Goal: Navigation & Orientation: Find specific page/section

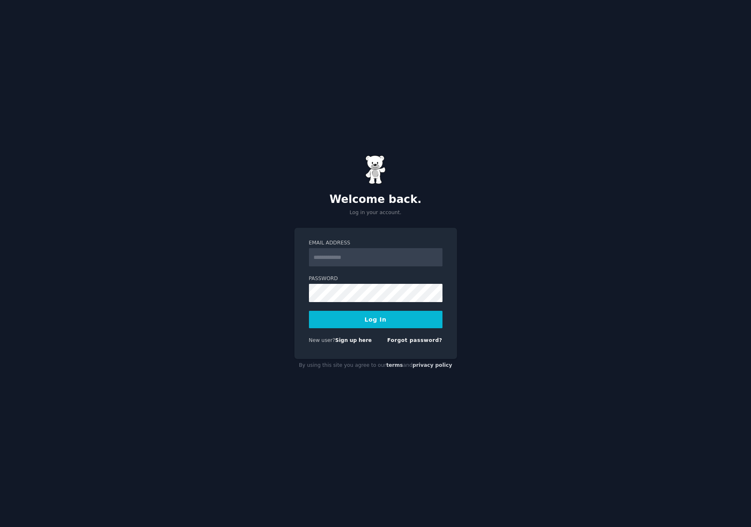
click at [356, 258] on input "Email Address" at bounding box center [376, 257] width 134 height 18
type input "**********"
click at [386, 313] on button "Log In" at bounding box center [376, 319] width 134 height 17
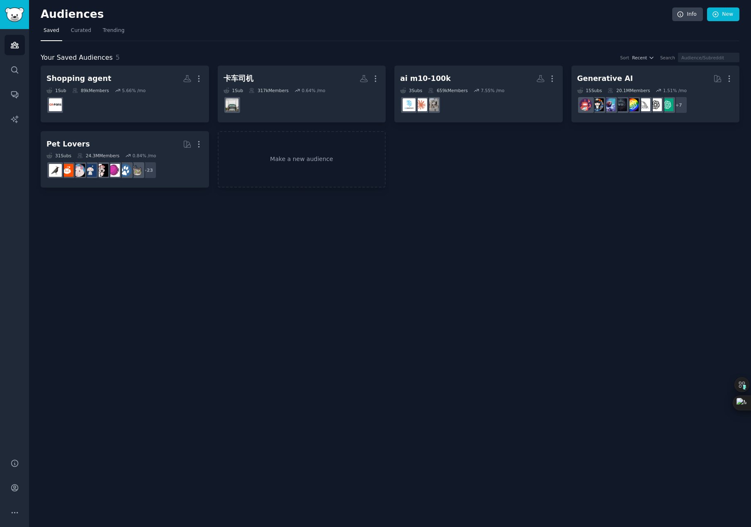
drag, startPoint x: 515, startPoint y: 203, endPoint x: 509, endPoint y: 200, distance: 6.9
click at [515, 203] on div "Audiences Info New Saved Curated Trending Your Saved Audiences 5 Sort Recent Se…" at bounding box center [390, 263] width 722 height 527
click at [85, 34] on link "Curated" at bounding box center [81, 32] width 26 height 17
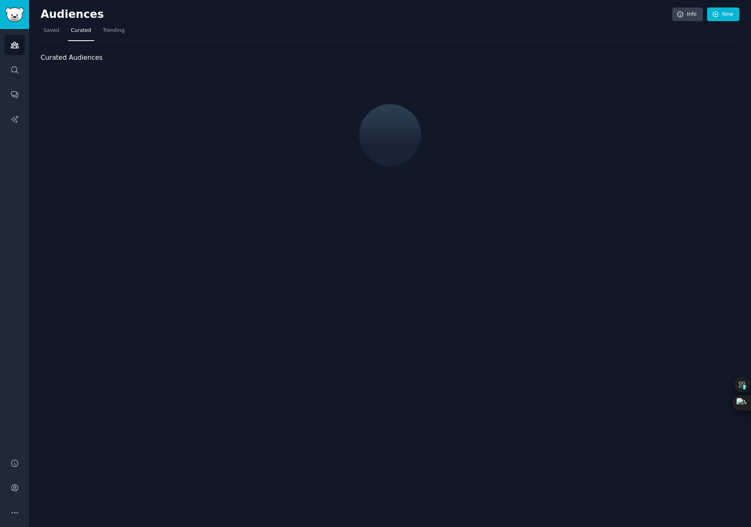
click at [171, 39] on nav "Saved Curated Trending" at bounding box center [390, 32] width 699 height 17
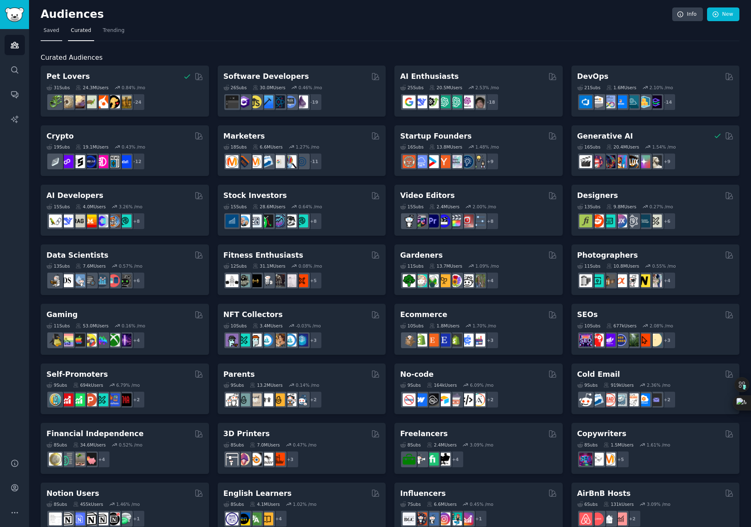
click at [44, 33] on span "Saved" at bounding box center [52, 30] width 16 height 7
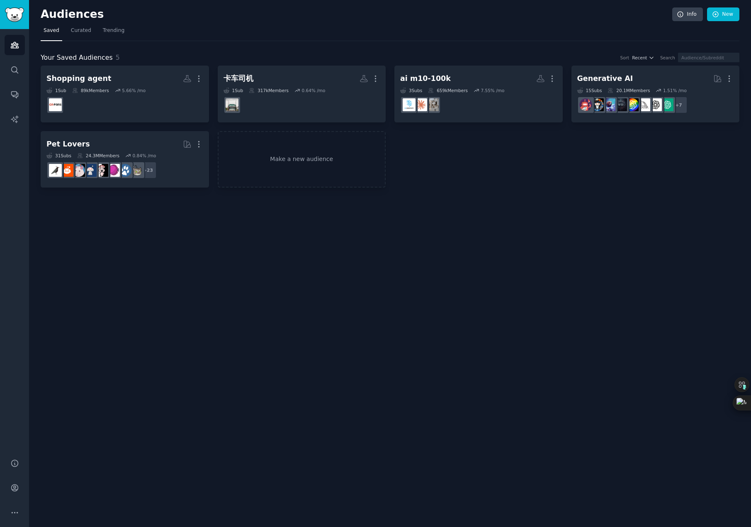
click at [258, 29] on nav "Saved Curated Trending" at bounding box center [390, 32] width 699 height 17
click at [554, 179] on div "Shopping agent More 1 Sub 89k Members 5.66 % /mo 卡车司机 More 1 Sub 317k Members 0…" at bounding box center [390, 127] width 699 height 122
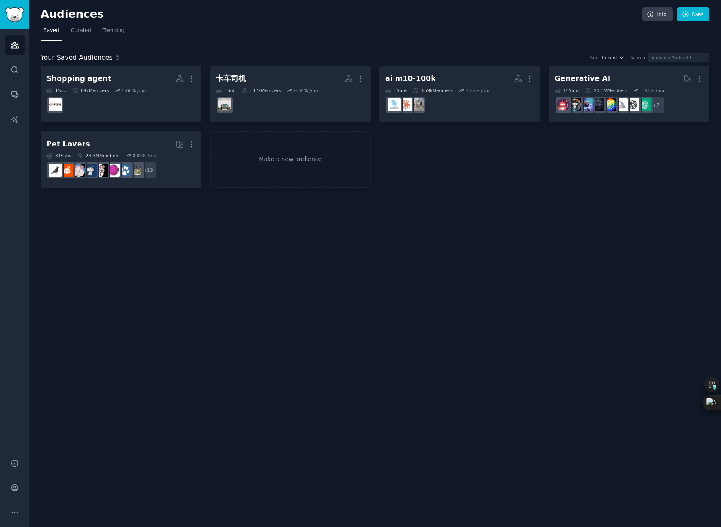
click at [620, 173] on div "Shopping agent More 1 Sub 89k Members 5.66 % /mo 卡车司机 More 1 Sub 317k Members 0…" at bounding box center [375, 127] width 669 height 122
click at [68, 30] on link "Curated" at bounding box center [81, 32] width 26 height 17
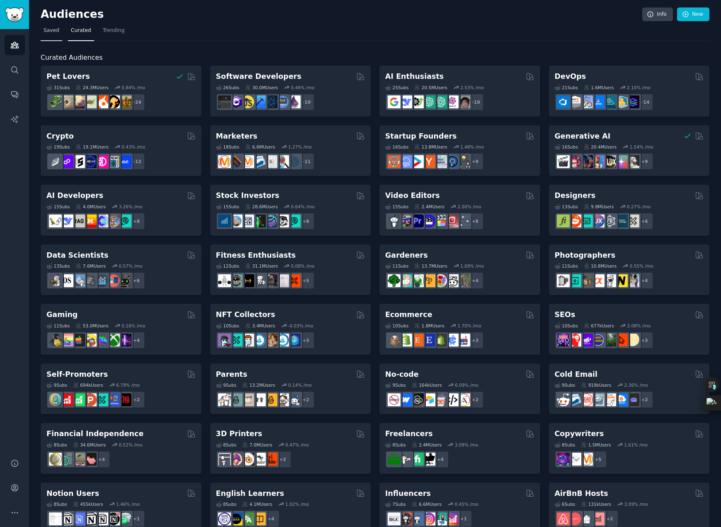
click at [46, 34] on span "Saved" at bounding box center [52, 30] width 16 height 7
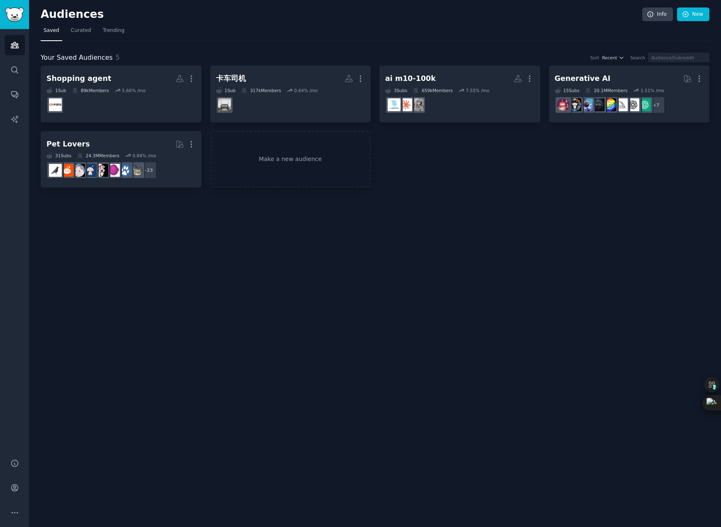
click at [222, 22] on div "Audiences Info New" at bounding box center [375, 15] width 669 height 17
click at [371, 261] on div "Audiences Info New Saved Curated Trending Your Saved Audiences 5 Sort Recent Se…" at bounding box center [375, 263] width 692 height 527
click at [182, 225] on div "Audiences Info New Saved Curated Trending Your Saved Audiences 5 Sort Recent Se…" at bounding box center [375, 263] width 692 height 527
click at [32, 160] on div "Audiences Info New Saved Curated Trending Your Saved Audiences 5 Sort Recent Se…" at bounding box center [375, 263] width 692 height 527
click at [358, 32] on nav "Saved Curated Trending" at bounding box center [375, 32] width 669 height 17
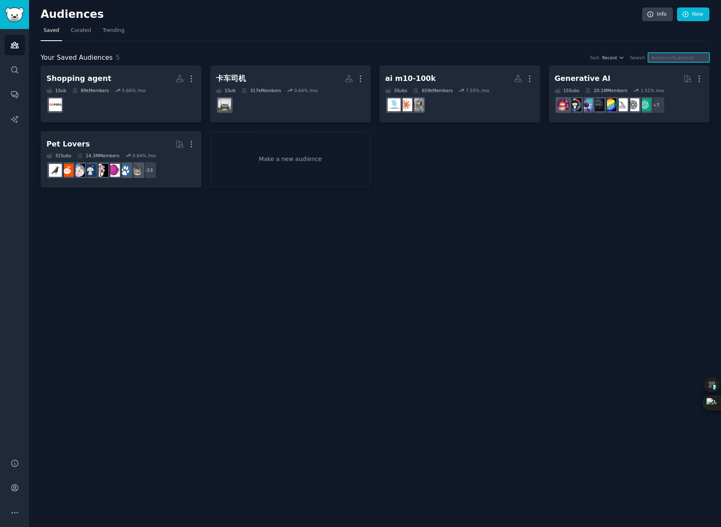
click at [680, 56] on input "text" at bounding box center [678, 58] width 61 height 10
click at [630, 202] on div "Audiences Info New Saved Curated Trending Your Saved Audiences 5 Sort Recent Se…" at bounding box center [375, 263] width 692 height 527
click at [686, 59] on input "text" at bounding box center [678, 58] width 61 height 10
click at [600, 199] on div "Audiences Info New Saved Curated Trending Your Saved Audiences 5 Sort Recent Se…" at bounding box center [375, 263] width 692 height 527
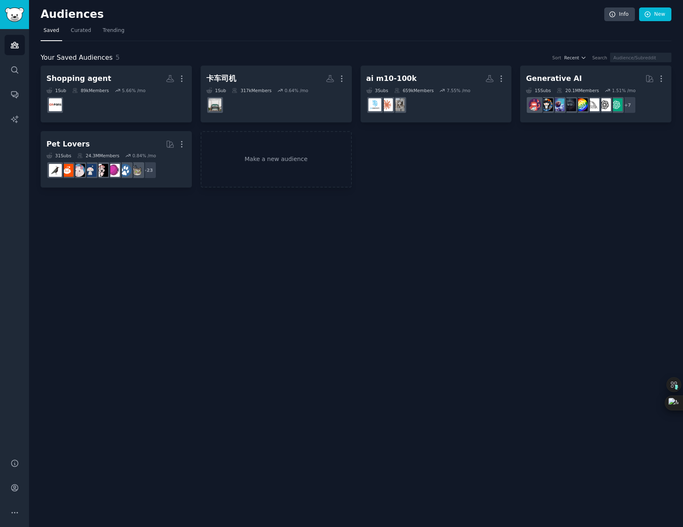
click at [555, 169] on div "Shopping agent Custom Audience More 1 Sub 89k Members 5.66 % /mo 卡车司机 More 1 Su…" at bounding box center [356, 127] width 631 height 122
click at [472, 54] on div "Your Saved Audiences 5 Sort Recent Search" at bounding box center [356, 58] width 631 height 10
click at [422, 153] on div "Shopping agent Custom Audience More 1 Sub 89k Members 5.66 % /mo 卡车司机 More 1 Su…" at bounding box center [356, 127] width 631 height 122
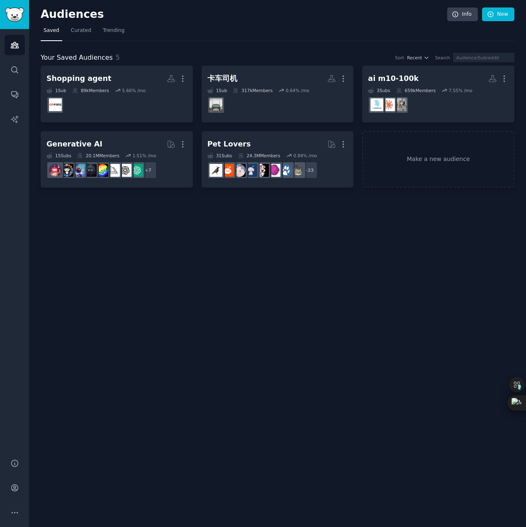
click at [258, 198] on div "Audiences Info New Saved Curated Trending Your Saved Audiences 5 Sort Recent Se…" at bounding box center [277, 263] width 497 height 527
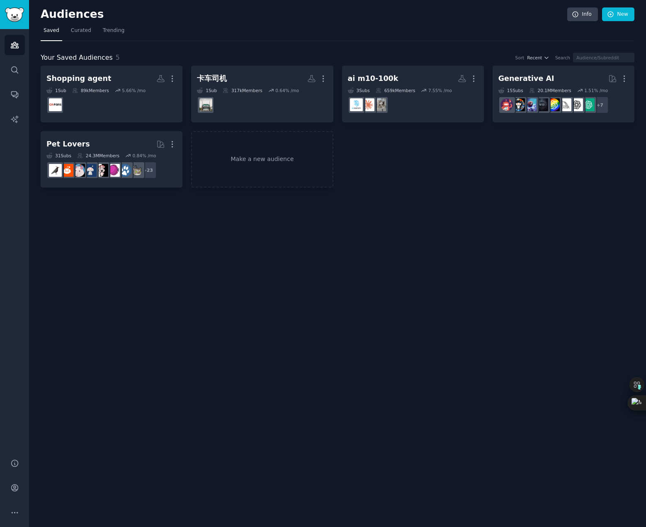
click at [541, 219] on div "Audiences Info New Saved Curated Trending Your Saved Audiences 5 Sort Recent Se…" at bounding box center [337, 263] width 617 height 527
click at [481, 39] on nav "Saved Curated Trending" at bounding box center [338, 32] width 594 height 17
drag, startPoint x: 523, startPoint y: 58, endPoint x: 531, endPoint y: 58, distance: 8.3
click at [531, 58] on div "Sort Recent Search" at bounding box center [572, 58] width 125 height 10
click at [465, 52] on div "Your Saved Audiences 5 Sort Recent Search Shopping agent Custom Audience More 1…" at bounding box center [338, 114] width 594 height 147
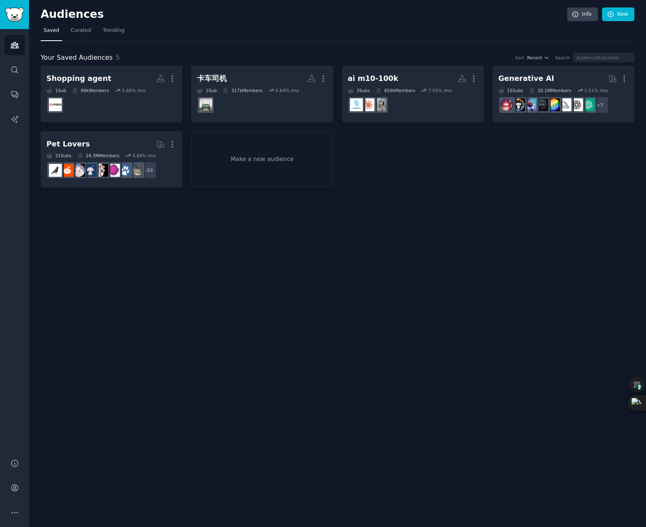
click at [435, 230] on div "Audiences Info New Saved Curated Trending Your Saved Audiences 5 Sort Recent Se…" at bounding box center [337, 263] width 617 height 527
click at [247, 21] on div "Audiences Info New" at bounding box center [338, 15] width 594 height 17
click at [246, 33] on nav "Saved Curated Trending" at bounding box center [338, 32] width 594 height 17
click at [274, 291] on div "Audiences Info New Saved Curated Trending Your Saved Audiences 5 Sort Recent Se…" at bounding box center [337, 263] width 617 height 527
click at [352, 45] on div "Your Saved Audiences 5 Sort Recent Search Shopping agent Custom Audience More 1…" at bounding box center [338, 114] width 594 height 147
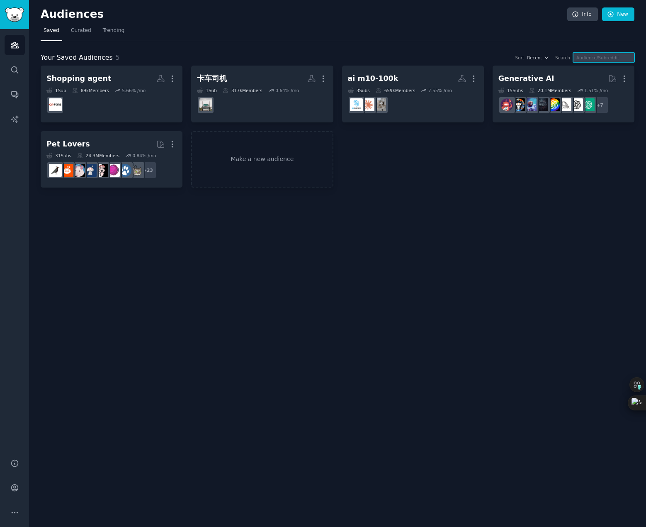
click at [598, 59] on input "text" at bounding box center [603, 58] width 61 height 10
click at [425, 43] on div "Your Saved Audiences 5 Sort Recent Search Shopping agent Custom Audience More 1…" at bounding box center [338, 114] width 594 height 147
click at [452, 261] on div "Audiences Info New Saved Curated Trending Your Saved Audiences 5 Sort Recent Se…" at bounding box center [337, 263] width 617 height 527
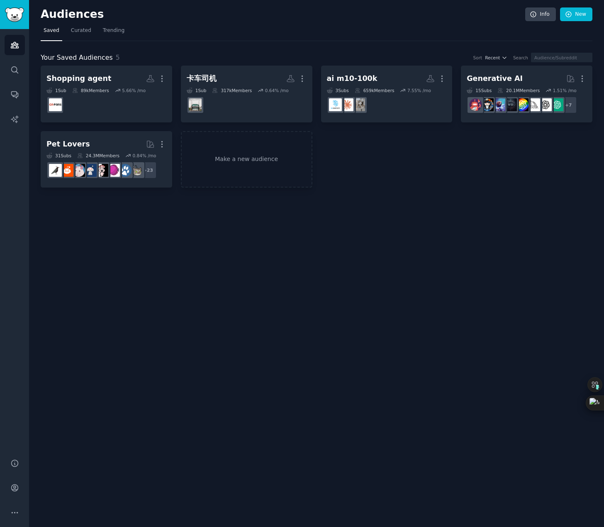
click at [399, 222] on div "Audiences Info New Saved Curated Trending Your Saved Audiences 5 Sort Recent Se…" at bounding box center [316, 263] width 575 height 527
click at [352, 43] on div "Your Saved Audiences 5 Sort Recent Search Shopping agent Custom Audience More 1…" at bounding box center [317, 114] width 552 height 147
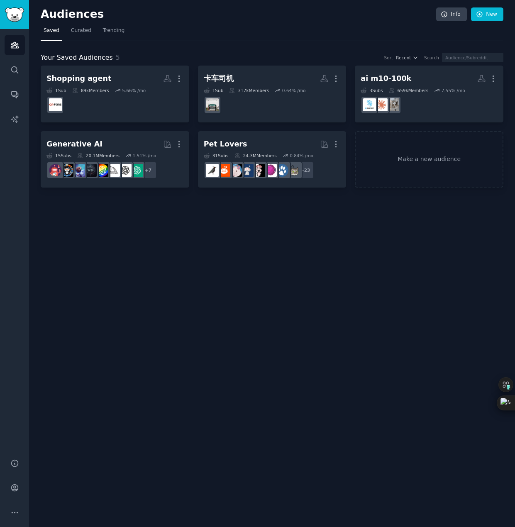
click at [450, 351] on div "Audiences Info New Saved Curated Trending Your Saved Audiences 5 Sort Recent Se…" at bounding box center [272, 263] width 486 height 527
click at [514, 55] on div "Audiences Info New Saved Curated Trending Your Saved Audiences 5 Sort Recent Se…" at bounding box center [272, 263] width 486 height 527
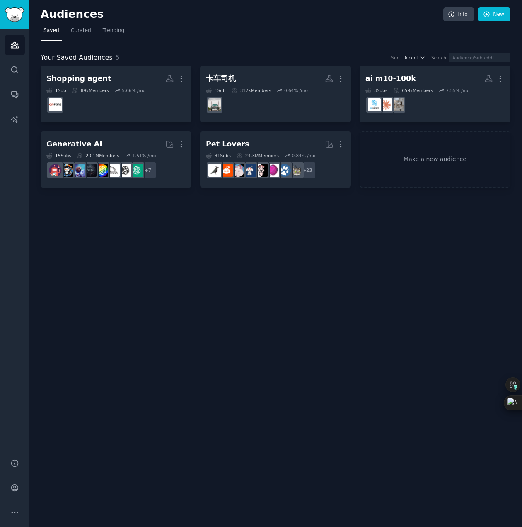
click at [415, 248] on div "Audiences Info New Saved Curated Trending Your Saved Audiences 5 Sort Recent Se…" at bounding box center [275, 263] width 493 height 527
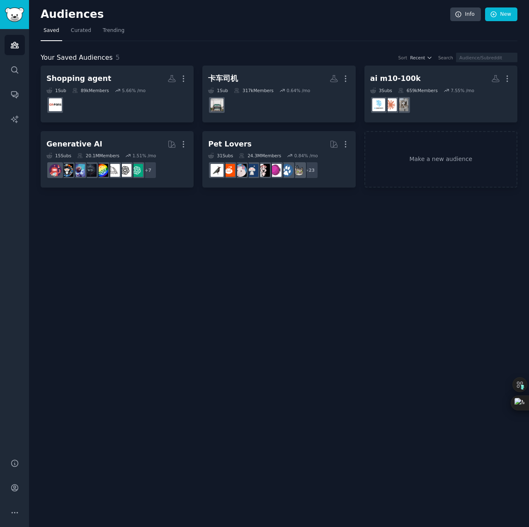
click at [285, 334] on div "Audiences Info New Saved Curated Trending Your Saved Audiences 5 Sort Recent Se…" at bounding box center [279, 263] width 500 height 527
click at [334, 345] on div "Audiences Info New Saved Curated Trending Your Saved Audiences 5 Sort Recent Se…" at bounding box center [279, 263] width 500 height 527
click at [283, 392] on div "Audiences Info New Saved Curated Trending Your Saved Audiences 5 Sort Recent Se…" at bounding box center [279, 263] width 500 height 527
click at [198, 34] on nav "Saved Curated Trending" at bounding box center [279, 32] width 477 height 17
click at [239, 40] on nav "Saved Curated Trending" at bounding box center [279, 32] width 477 height 17
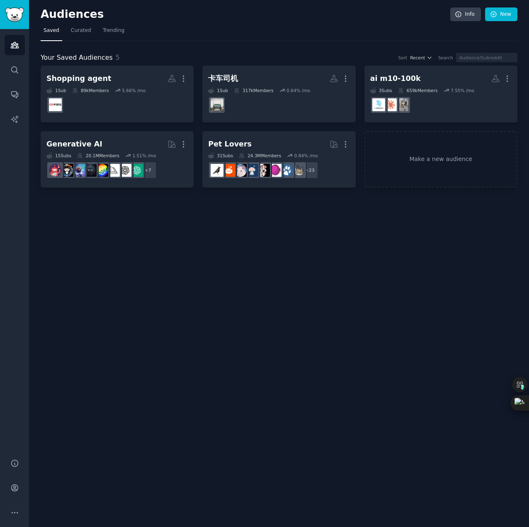
click at [197, 37] on nav "Saved Curated Trending" at bounding box center [279, 32] width 477 height 17
click at [279, 49] on div "Your Saved Audiences 5 Sort Recent Search Shopping agent Custom Audience More 1…" at bounding box center [279, 114] width 477 height 147
click at [411, 235] on div "Audiences Info New Saved Curated Trending Your Saved Audiences 5 Sort Recent Se…" at bounding box center [279, 263] width 500 height 527
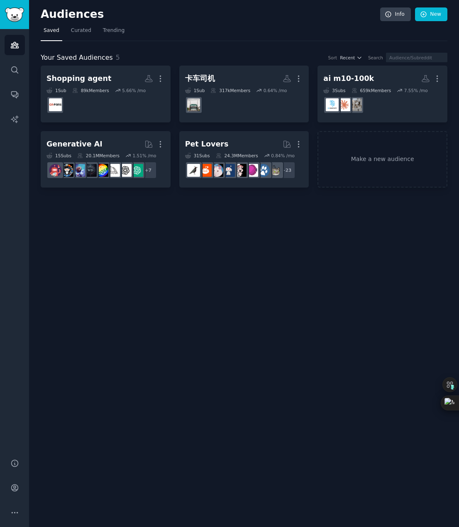
click at [161, 272] on div "Audiences Info New Saved Curated Trending Your Saved Audiences 5 Sort Recent Se…" at bounding box center [244, 263] width 430 height 527
click at [189, 233] on div "Audiences Info New Saved Curated Trending Your Saved Audiences 5 Sort Recent Se…" at bounding box center [244, 263] width 430 height 527
click at [221, 231] on div "Audiences Info New Saved Curated Trending Your Saved Audiences 5 Sort Recent Se…" at bounding box center [244, 263] width 430 height 527
click at [241, 38] on nav "Saved Curated Trending" at bounding box center [244, 32] width 406 height 17
drag, startPoint x: 202, startPoint y: 259, endPoint x: 197, endPoint y: 260, distance: 5.5
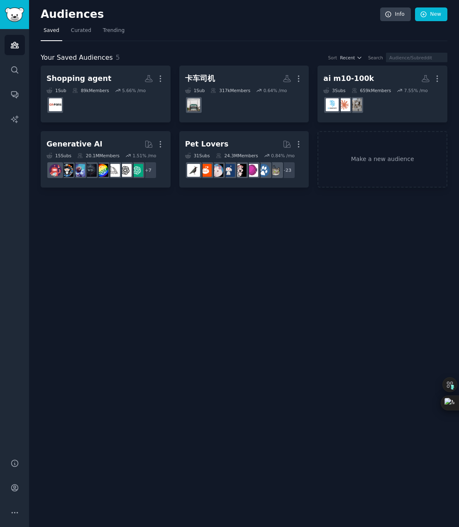
click at [202, 259] on div "Audiences Info New Saved Curated Trending Your Saved Audiences 5 Sort Recent Se…" at bounding box center [244, 263] width 430 height 527
click at [221, 243] on div "Audiences Info New Saved Curated Trending Your Saved Audiences 5 Sort Recent Se…" at bounding box center [244, 263] width 430 height 527
click at [17, 257] on div "Audiences Search Conversations AI Reports" at bounding box center [14, 238] width 29 height 419
click at [161, 256] on div "Audiences Info New Saved Curated Trending Your Saved Audiences 5 Sort Recent Se…" at bounding box center [244, 263] width 430 height 527
drag, startPoint x: 166, startPoint y: 249, endPoint x: 120, endPoint y: 249, distance: 46.0
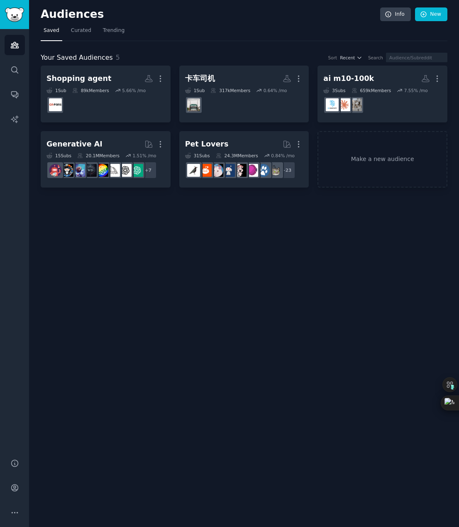
click at [166, 249] on div "Audiences Info New Saved Curated Trending Your Saved Audiences 5 Sort Recent Se…" at bounding box center [244, 263] width 430 height 527
click at [22, 242] on div "Audiences Search Conversations AI Reports" at bounding box center [14, 238] width 29 height 419
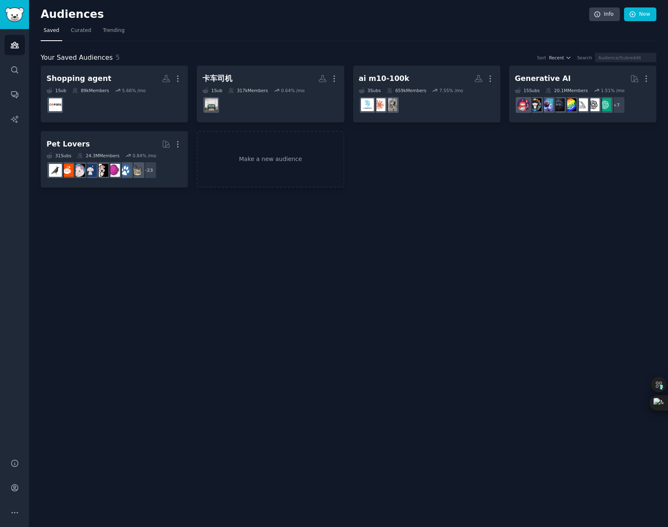
click at [299, 314] on div "Audiences Info New Saved Curated Trending Your Saved Audiences 5 Sort Recent Se…" at bounding box center [348, 263] width 639 height 527
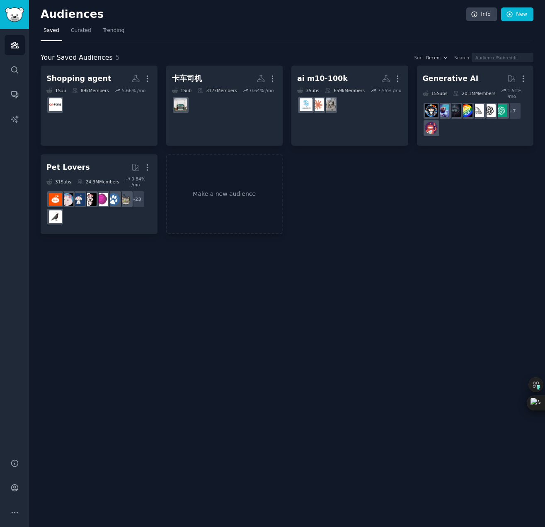
click at [475, 476] on div "Audiences Info New Saved Curated Trending Your Saved Audiences 5 Sort Recent Se…" at bounding box center [287, 263] width 516 height 527
click at [304, 34] on nav "Saved Curated Trending" at bounding box center [287, 32] width 493 height 17
click at [189, 489] on div "Audiences Info New Saved Curated Trending Your Saved Audiences 5 Sort Recent Se…" at bounding box center [287, 263] width 516 height 527
click at [485, 265] on div "Audiences Info New Saved Curated Trending Your Saved Audiences 5 Sort Recent Se…" at bounding box center [287, 263] width 516 height 527
click at [448, 261] on div "Audiences Info New Saved Curated Trending Your Saved Audiences 5 Sort Recent Se…" at bounding box center [287, 263] width 516 height 527
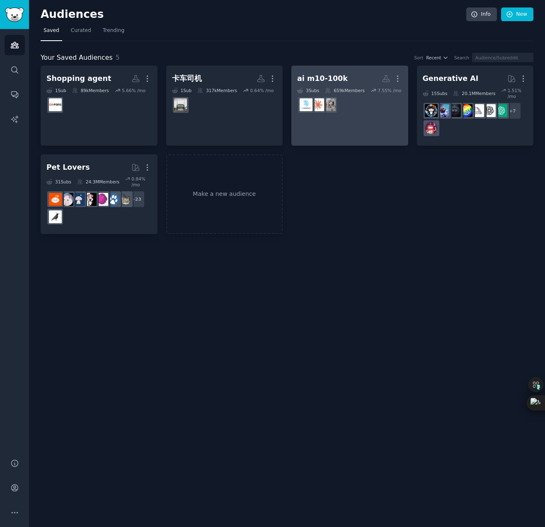
drag, startPoint x: 347, startPoint y: 232, endPoint x: 378, endPoint y: 131, distance: 105.3
click at [347, 232] on div "Audiences Info New Saved Curated Trending Your Saved Audiences 5 Sort Recent Se…" at bounding box center [287, 263] width 516 height 527
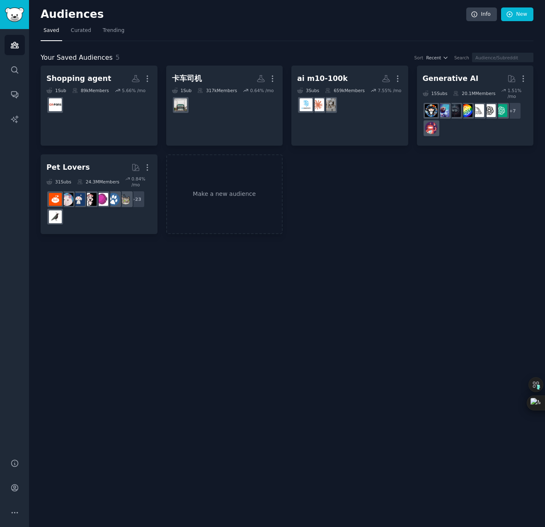
click at [393, 464] on div "Audiences Info New Saved Curated Trending Your Saved Audiences 5 Sort Recent Se…" at bounding box center [287, 263] width 516 height 527
click at [364, 462] on div "Audiences Info New Saved Curated Trending Your Saved Audiences 5 Sort Recent Se…" at bounding box center [287, 263] width 516 height 527
click at [354, 469] on div "Audiences Info New Saved Curated Trending Your Saved Audiences 5 Sort Recent Se…" at bounding box center [287, 263] width 516 height 527
click at [392, 490] on div "Audiences Info New Saved Curated Trending Your Saved Audiences 5 Sort Recent Se…" at bounding box center [287, 263] width 516 height 527
click at [341, 475] on div "Audiences Info New Saved Curated Trending Your Saved Audiences 5 Sort Recent Se…" at bounding box center [287, 263] width 516 height 527
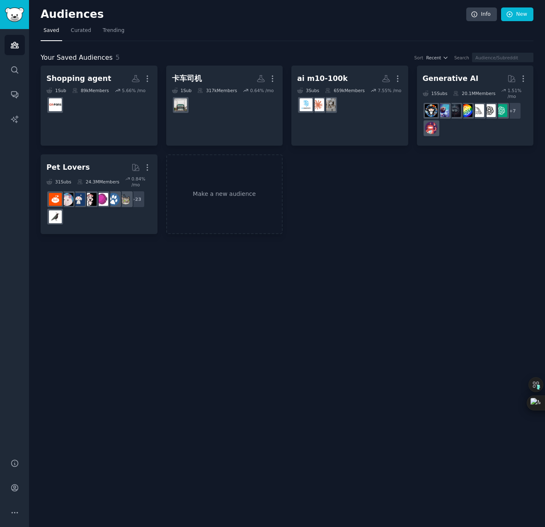
click at [350, 484] on div "Audiences Info New Saved Curated Trending Your Saved Audiences 5 Sort Recent Se…" at bounding box center [287, 263] width 516 height 527
click at [347, 467] on div "Audiences Info New Saved Curated Trending Your Saved Audiences 5 Sort Recent Se…" at bounding box center [287, 263] width 516 height 527
click at [317, 468] on div "Audiences Info New Saved Curated Trending Your Saved Audiences 5 Sort Recent Se…" at bounding box center [287, 263] width 516 height 527
click at [337, 491] on div "Audiences Info New Saved Curated Trending Your Saved Audiences 5 Sort Recent Se…" at bounding box center [287, 263] width 516 height 527
click at [386, 484] on div "Audiences Info New Saved Curated Trending Your Saved Audiences 5 Sort Recent Se…" at bounding box center [287, 263] width 516 height 527
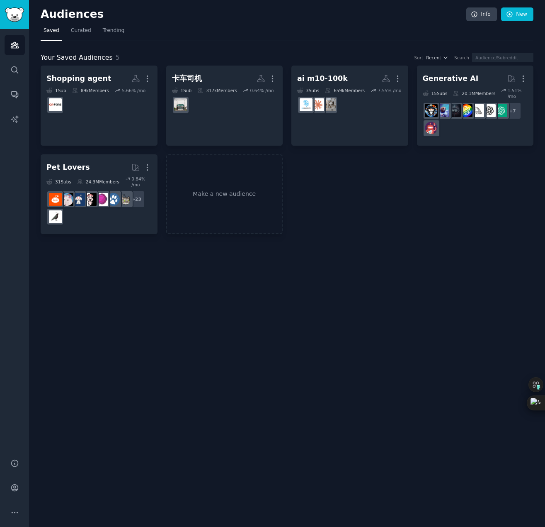
click at [352, 479] on div "Audiences Info New Saved Curated Trending Your Saved Audiences 5 Sort Recent Se…" at bounding box center [287, 263] width 516 height 527
click at [329, 481] on div "Audiences Info New Saved Curated Trending Your Saved Audiences 5 Sort Recent Se…" at bounding box center [287, 263] width 516 height 527
click at [329, 275] on div "Audiences Info New Saved Curated Trending Your Saved Audiences 5 Sort Recent Se…" at bounding box center [287, 263] width 516 height 527
click at [312, 308] on div "Audiences Info New Saved Curated Trending Your Saved Audiences 5 Sort Recent Se…" at bounding box center [287, 263] width 516 height 527
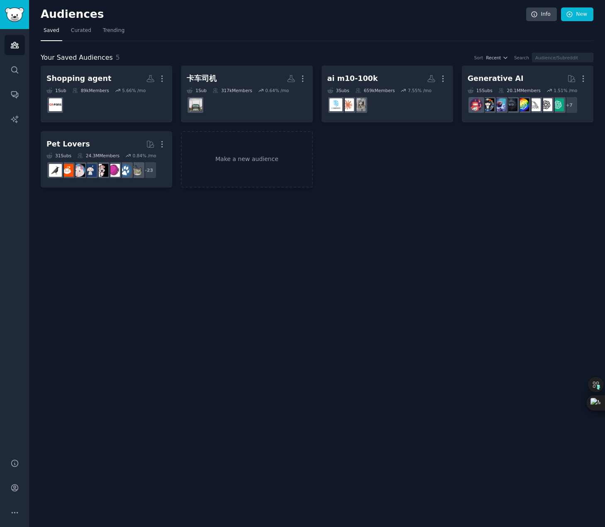
click at [269, 311] on div "Audiences Info New Saved Curated Trending Your Saved Audiences 5 Sort Recent Se…" at bounding box center [317, 263] width 576 height 527
